Goal: Task Accomplishment & Management: Use online tool/utility

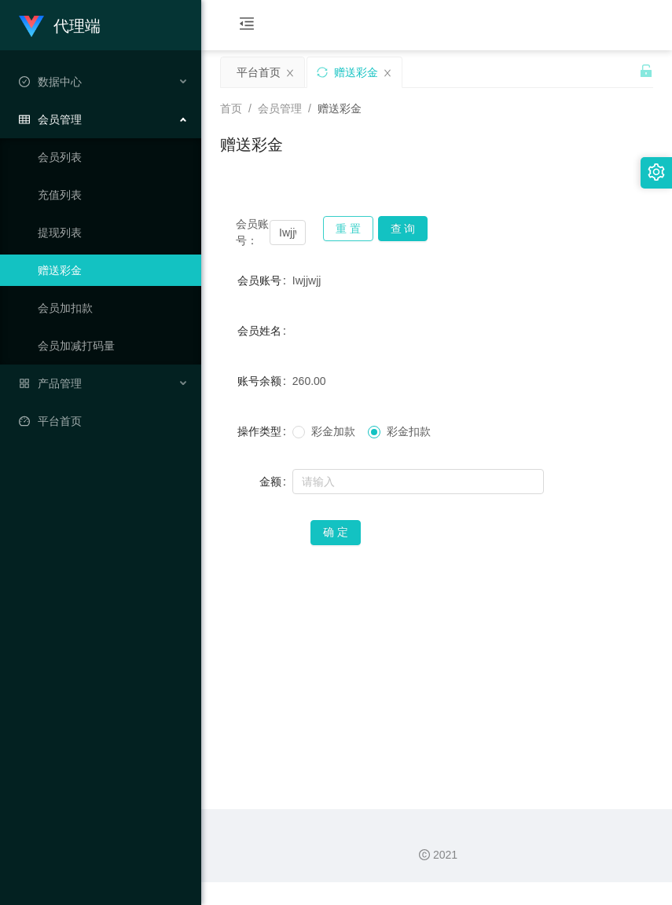
click at [352, 232] on button "重 置" at bounding box center [348, 228] width 50 height 25
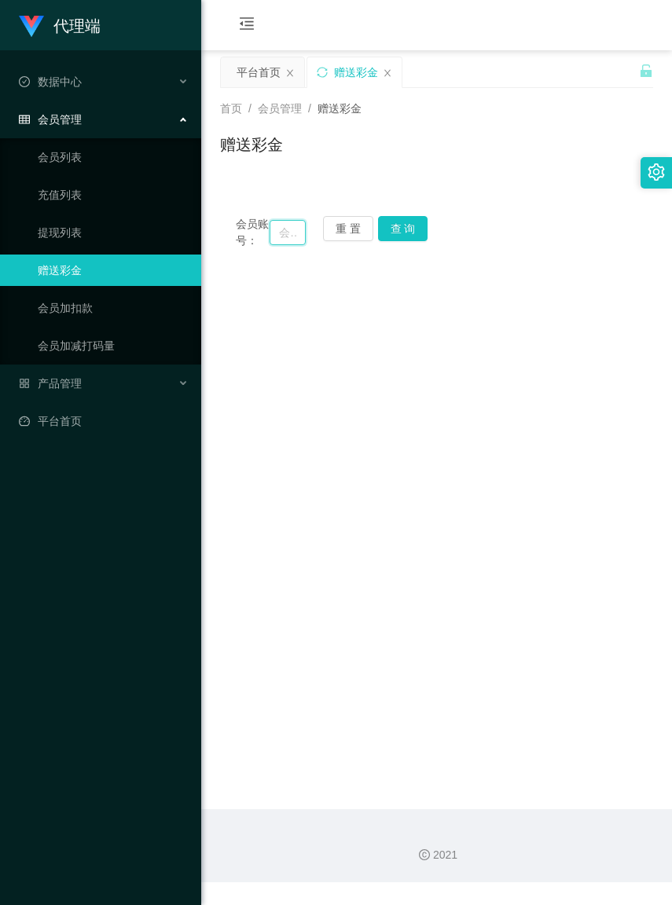
click at [273, 237] on input "text" at bounding box center [287, 232] width 35 height 25
paste input "未结算累计薪资：RM5 x 1"
type input "未结"
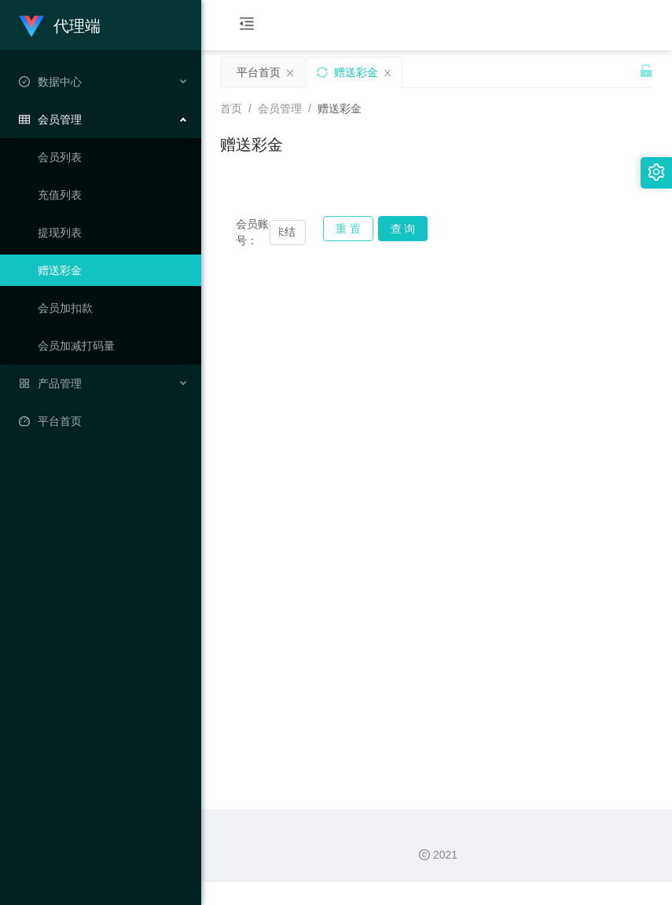
click at [358, 221] on button "重 置" at bounding box center [348, 228] width 50 height 25
click at [284, 238] on input "text" at bounding box center [287, 232] width 35 height 25
click at [273, 238] on input "text" at bounding box center [287, 232] width 35 height 25
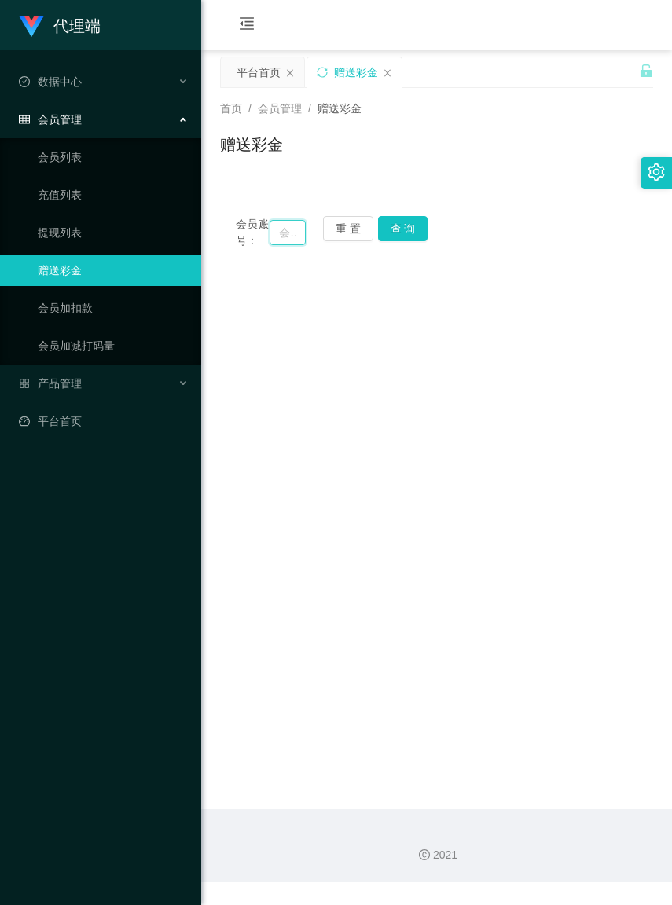
click at [273, 238] on input "text" at bounding box center [287, 232] width 35 height 25
paste input "未结算累计薪资：RM5 x 1"
type input "未"
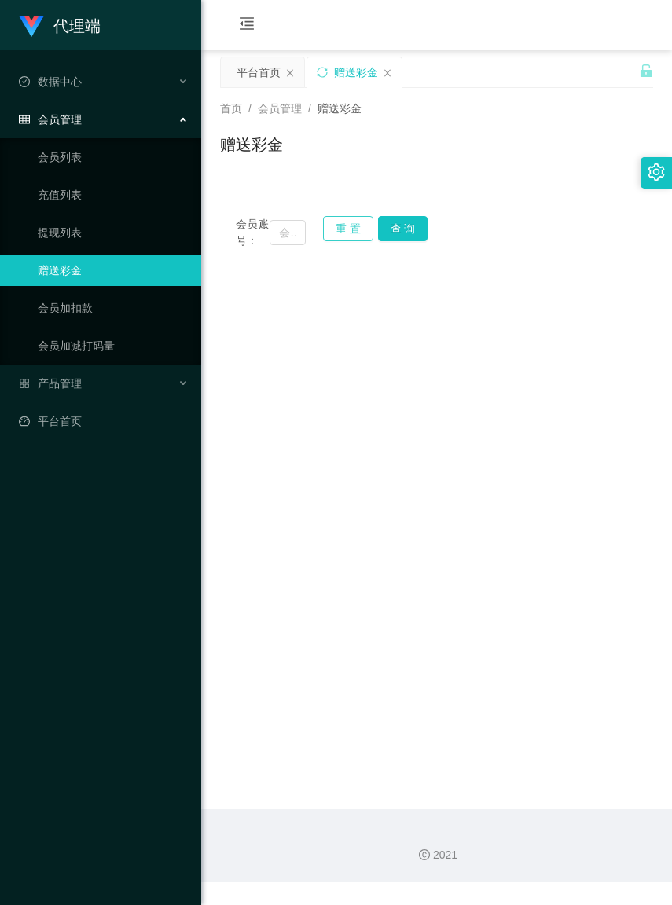
click at [351, 229] on button "重 置" at bounding box center [348, 228] width 50 height 25
click at [275, 238] on input "text" at bounding box center [287, 232] width 35 height 25
click at [272, 237] on input "text" at bounding box center [287, 232] width 35 height 25
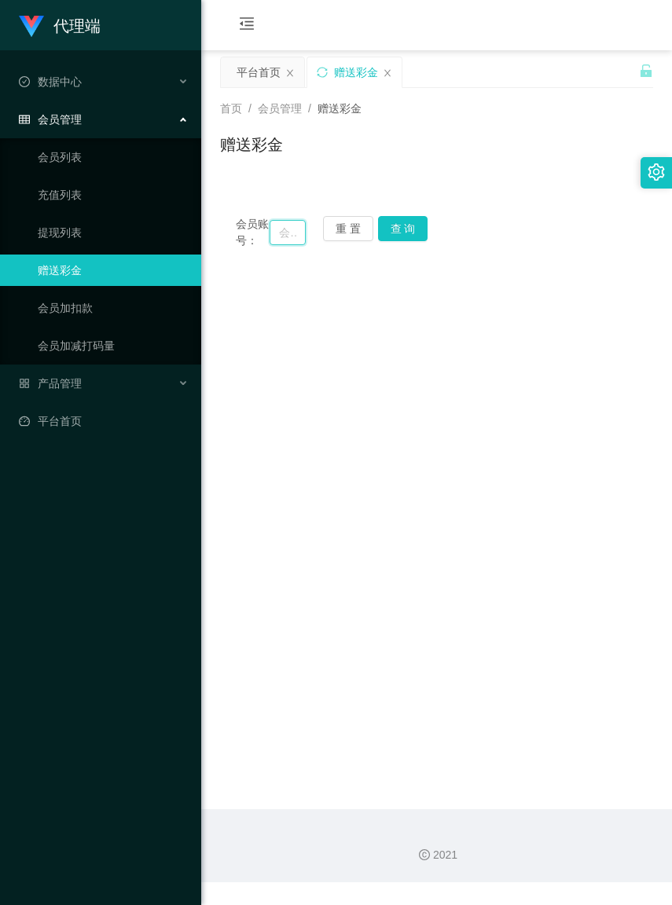
click at [272, 237] on input "text" at bounding box center [287, 232] width 35 height 25
paste input "未结算累计薪资：RM5 x 1"
type input "未"
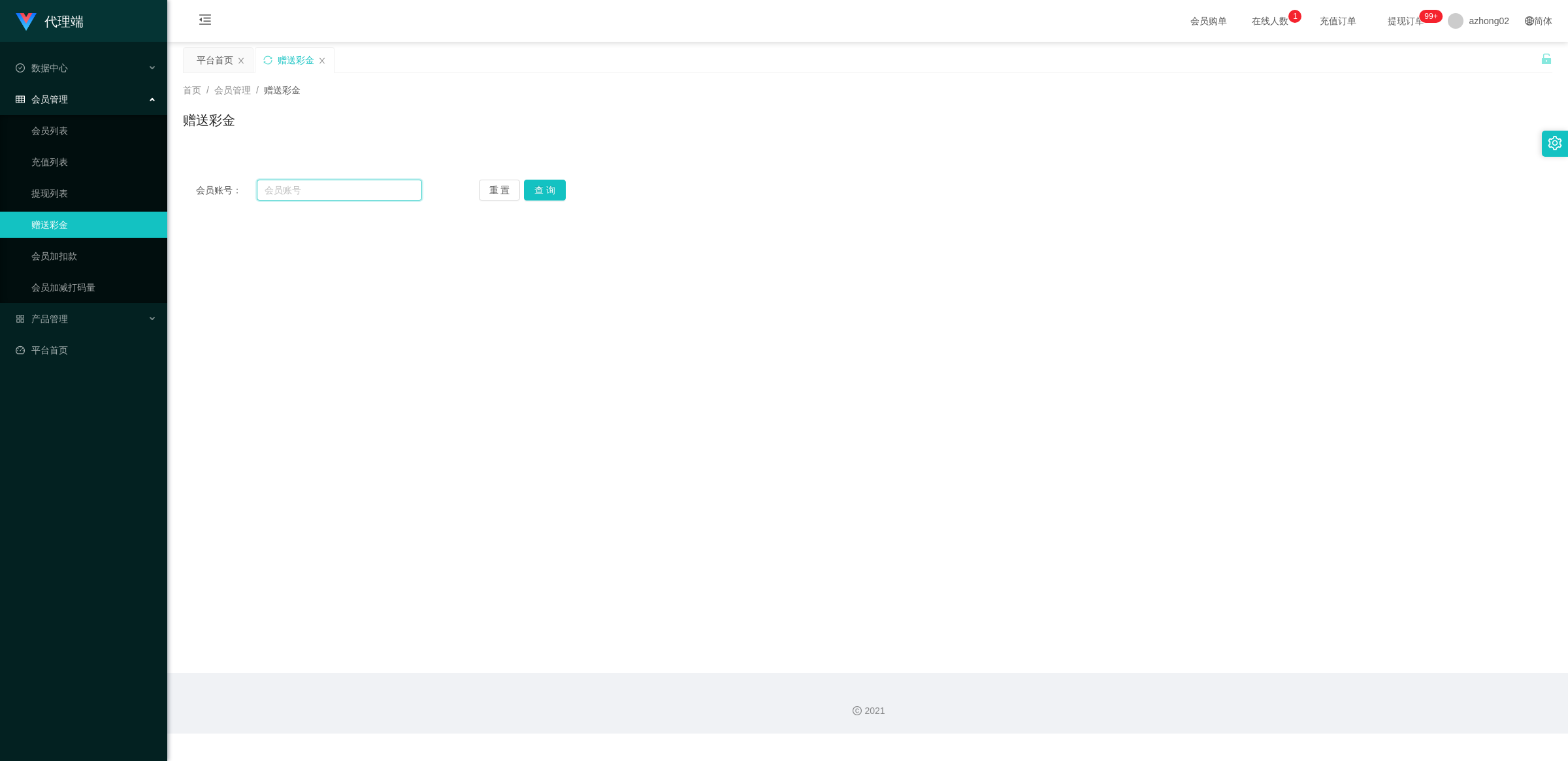
click at [371, 183] on input "text" at bounding box center [339, 190] width 165 height 21
paste input "未结算累计薪资：RM5 x 1"
type input "未结"
drag, startPoint x: 393, startPoint y: 190, endPoint x: 269, endPoint y: 185, distance: 124.1
click at [269, 185] on input "未结" at bounding box center [339, 190] width 165 height 21
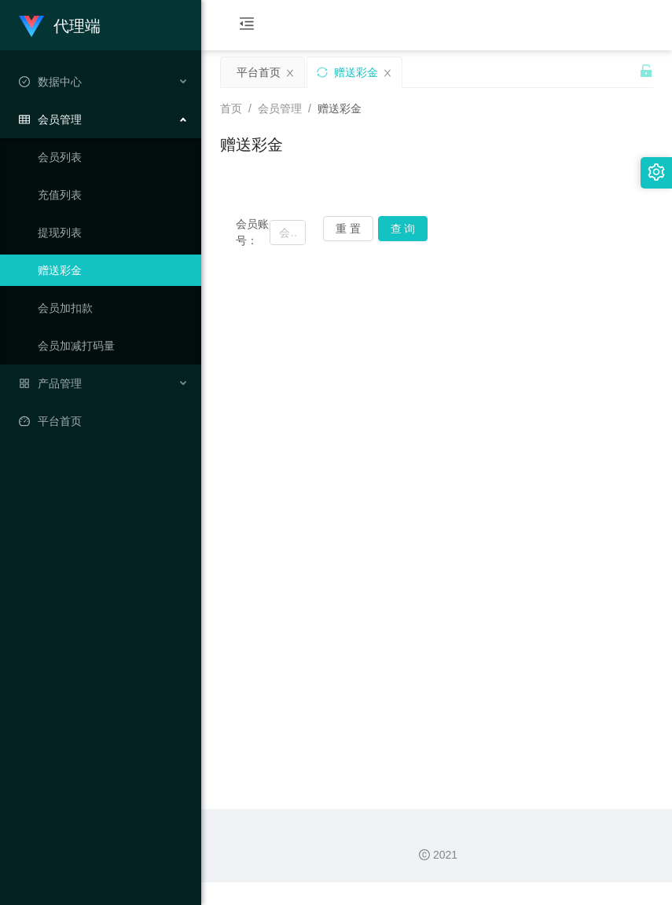
drag, startPoint x: 409, startPoint y: 130, endPoint x: 390, endPoint y: 157, distance: 32.7
click at [409, 130] on div "首页 / 会员管理 / 赠送彩金 / 赠送彩金" at bounding box center [436, 135] width 433 height 68
click at [284, 230] on input "text" at bounding box center [287, 232] width 35 height 25
paste input "未结算累计薪资：RM5 x 1"
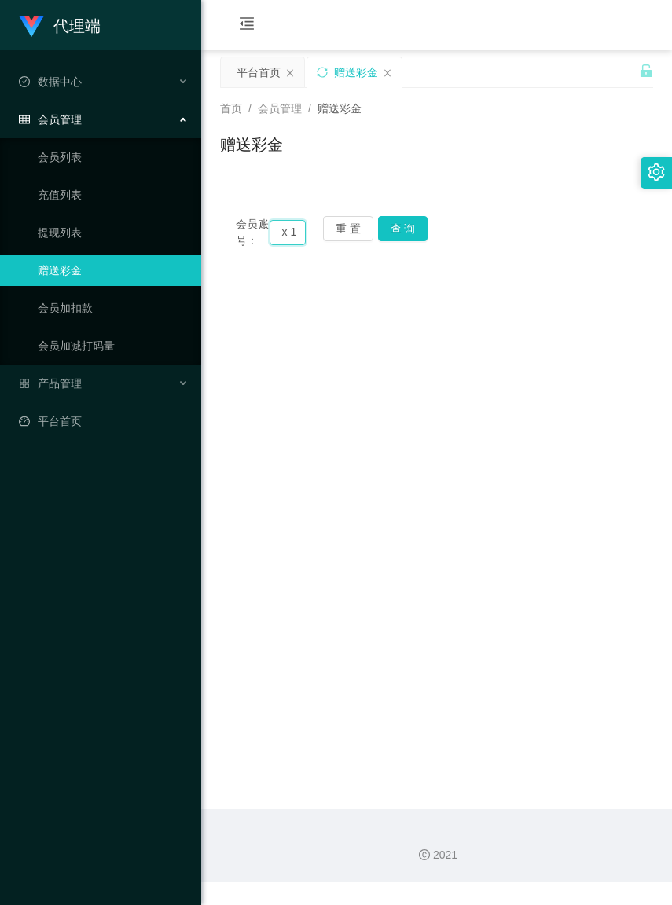
click at [296, 240] on input "未结算累计薪资：RM5 x 1" at bounding box center [287, 232] width 35 height 25
type input "未"
click at [504, 301] on main "关闭左侧 关闭右侧 关闭其它 刷新页面 平台首页 赠送彩金 首页 / 会员管理 / 赠送彩金 / 赠送彩金 会员账号： 重 置 查 询 会员账号 Iwjjwj…" at bounding box center [436, 429] width 471 height 759
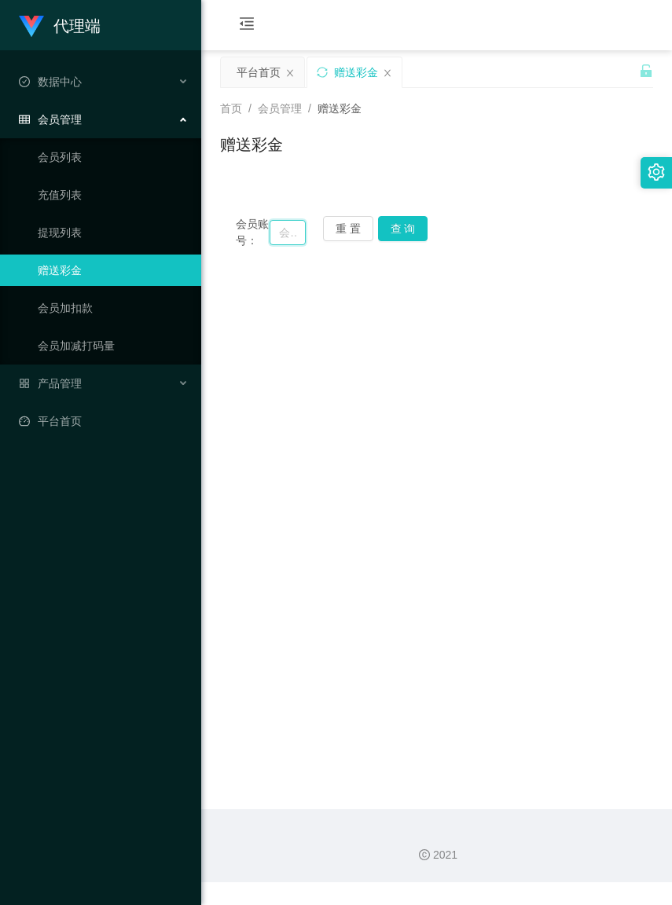
click at [285, 245] on input "text" at bounding box center [287, 232] width 35 height 25
paste input "weifeng"
type input "weifeng"
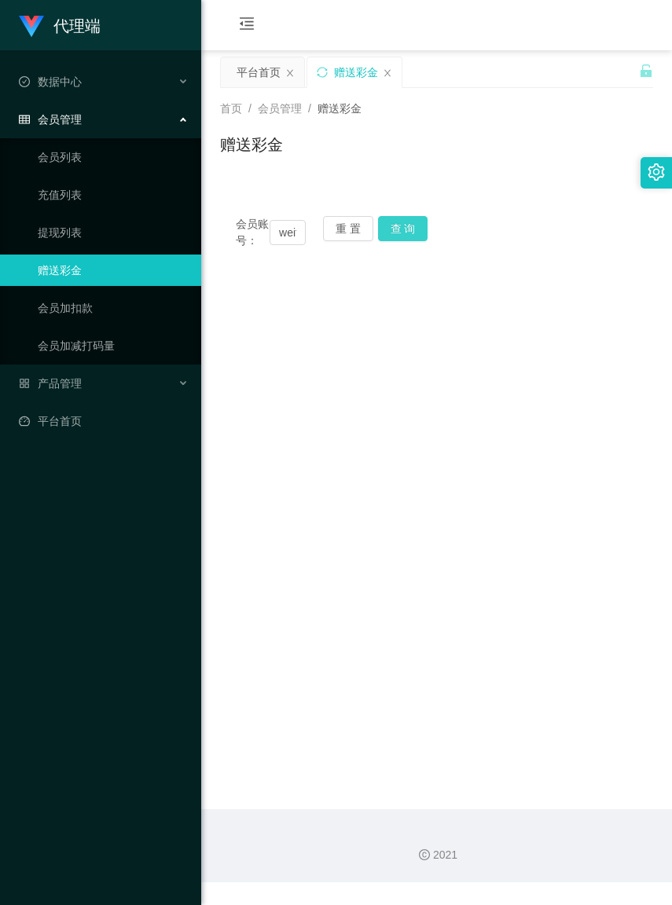
click at [394, 226] on button "查 询" at bounding box center [403, 228] width 50 height 25
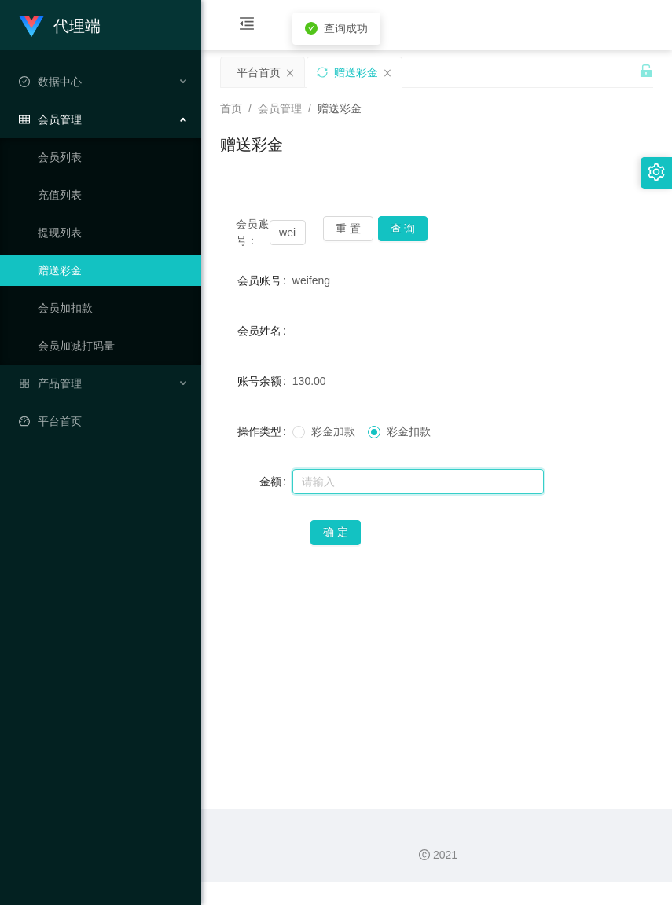
click at [339, 494] on input "text" at bounding box center [417, 481] width 251 height 25
type input "130"
click at [335, 545] on button "确 定" at bounding box center [335, 532] width 50 height 25
